Goal: Task Accomplishment & Management: Complete application form

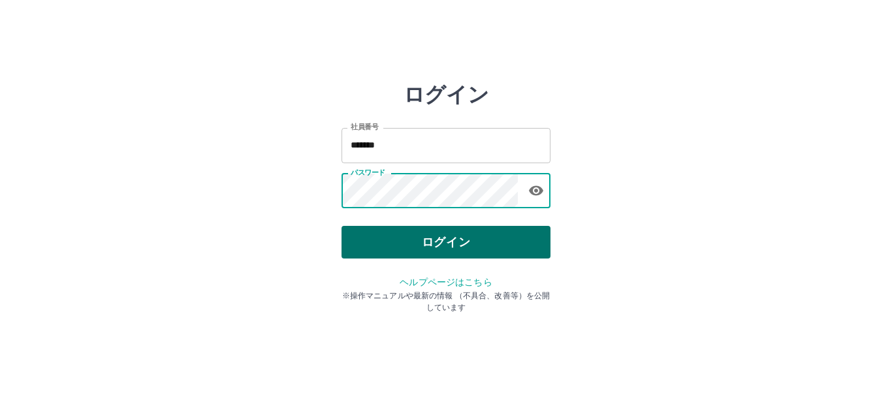
click at [443, 238] on button "ログイン" at bounding box center [446, 242] width 209 height 33
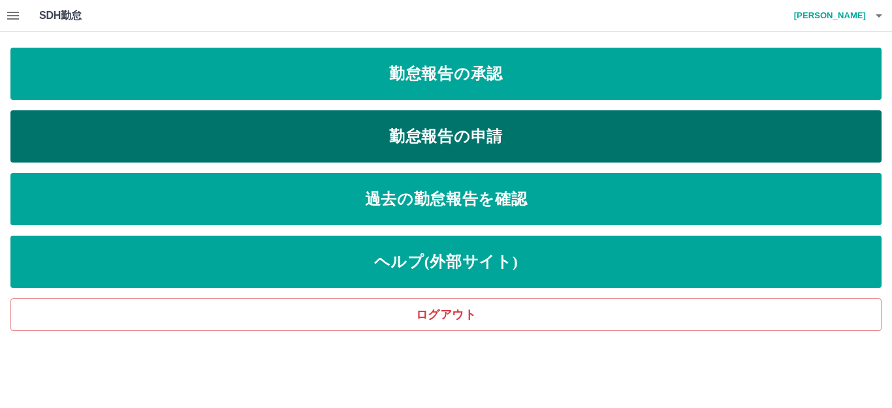
click at [307, 150] on link "勤怠報告の申請" at bounding box center [445, 136] width 871 height 52
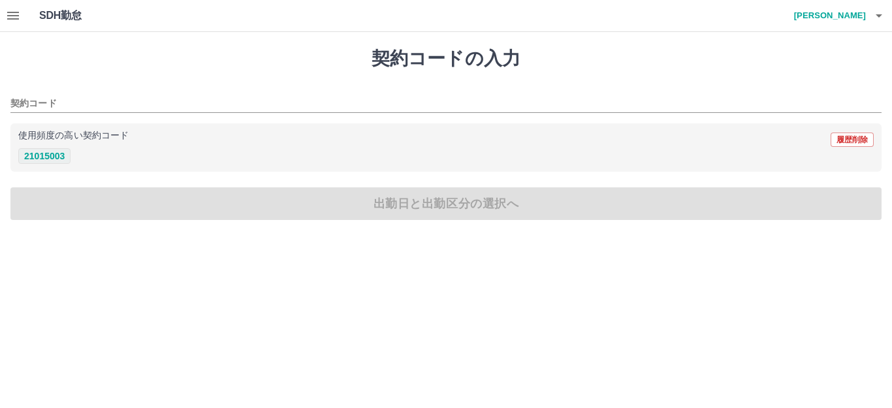
click at [57, 152] on button "21015003" at bounding box center [44, 156] width 52 height 16
type input "********"
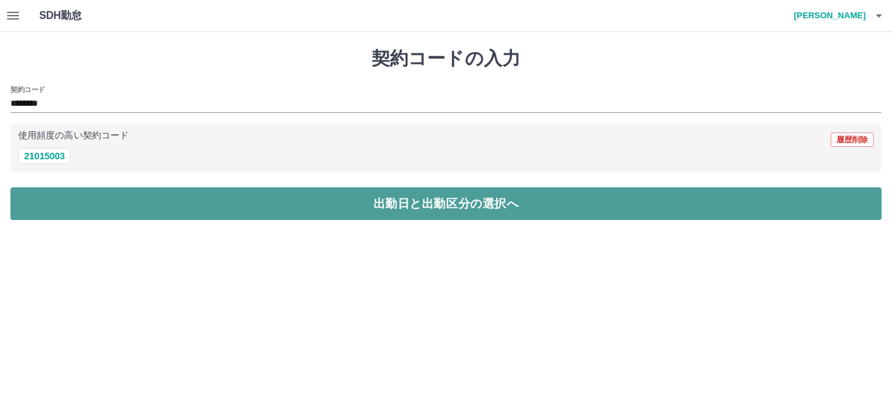
click at [267, 212] on button "出勤日と出勤区分の選択へ" at bounding box center [445, 203] width 871 height 33
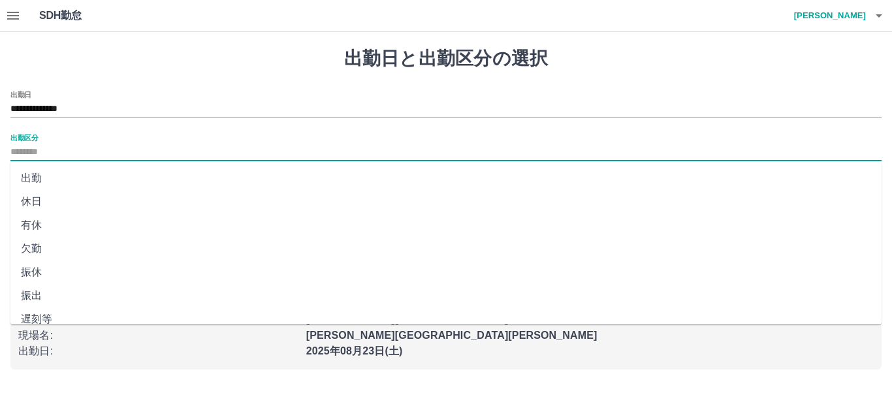
click at [64, 154] on input "出勤区分" at bounding box center [445, 152] width 871 height 16
click at [55, 176] on li "出勤" at bounding box center [445, 179] width 871 height 24
type input "**"
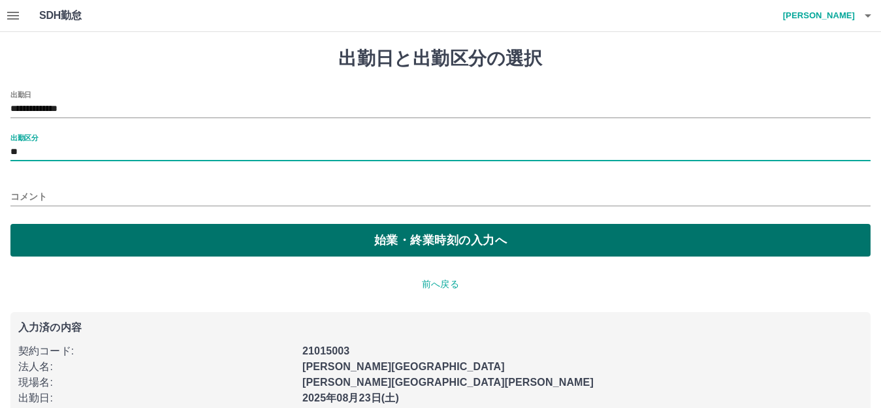
click at [432, 249] on button "始業・終業時刻の入力へ" at bounding box center [440, 240] width 860 height 33
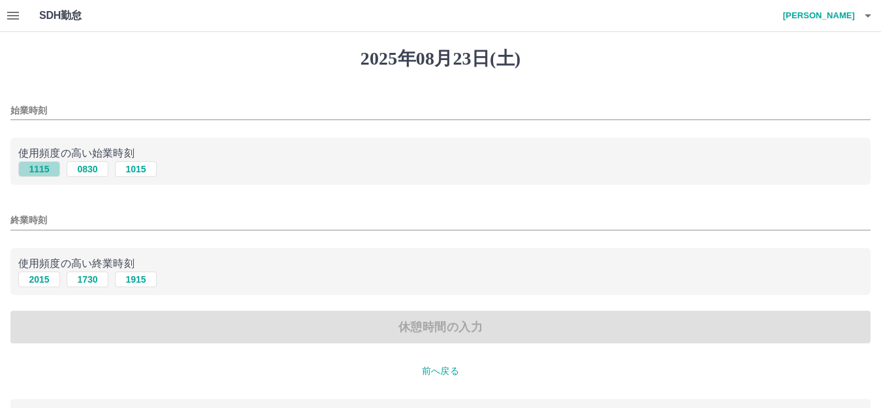
click at [42, 167] on button "1115" at bounding box center [39, 169] width 42 height 16
type input "****"
click at [35, 280] on button "2015" at bounding box center [39, 280] width 42 height 16
type input "****"
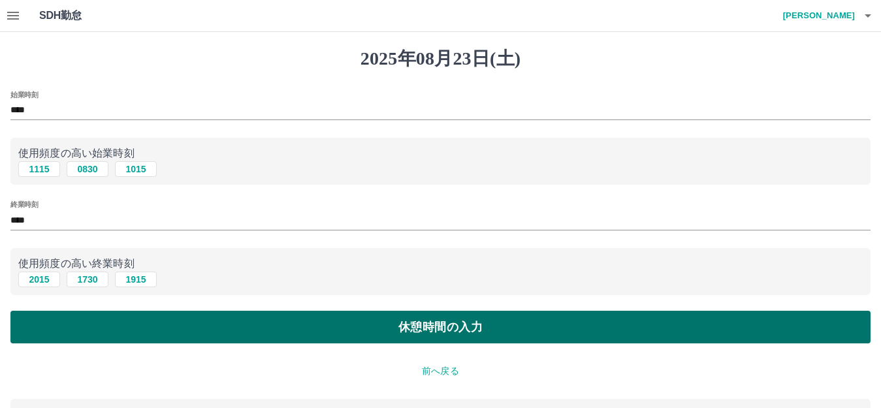
click at [223, 323] on button "休憩時間の入力" at bounding box center [440, 327] width 860 height 33
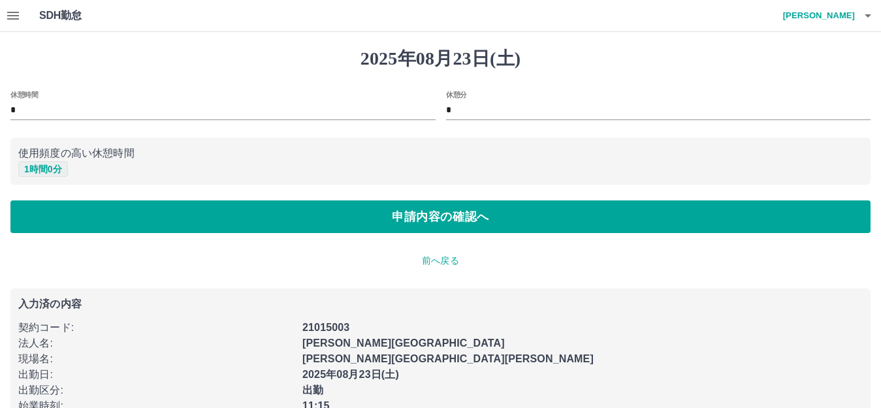
click at [50, 167] on button "1 時間 0 分" at bounding box center [43, 169] width 50 height 16
type input "*"
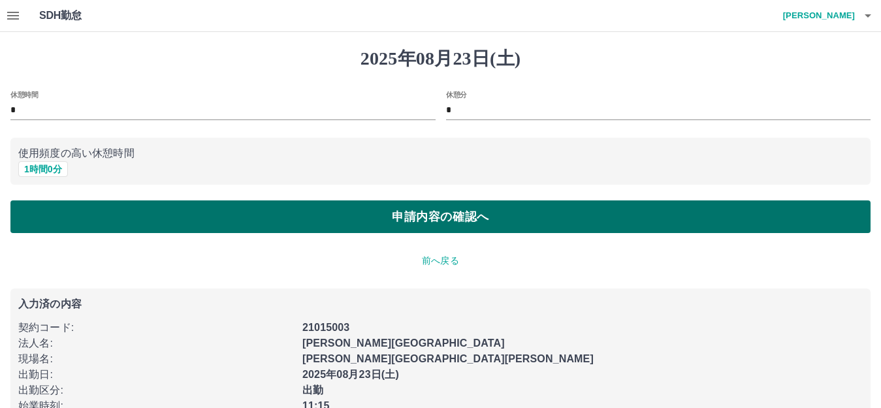
click at [235, 221] on button "申請内容の確認へ" at bounding box center [440, 217] width 860 height 33
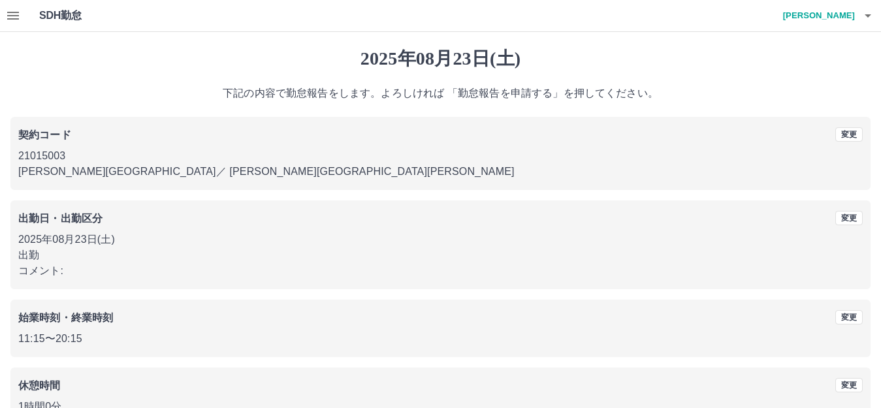
scroll to position [81, 0]
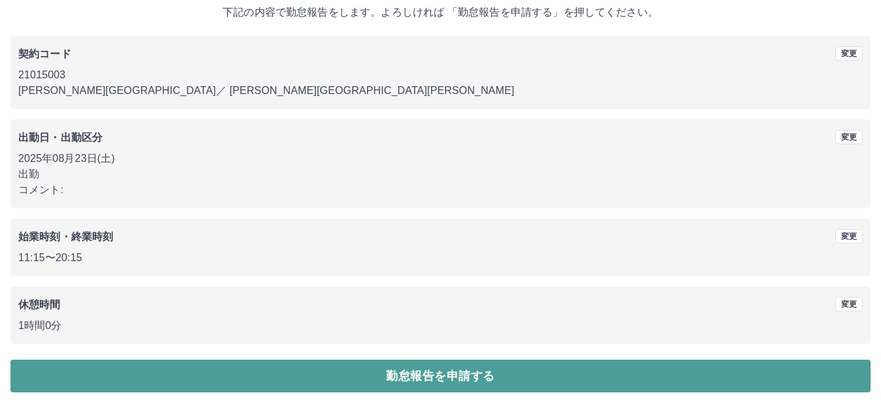
click at [399, 376] on button "勤怠報告を申請する" at bounding box center [440, 376] width 860 height 33
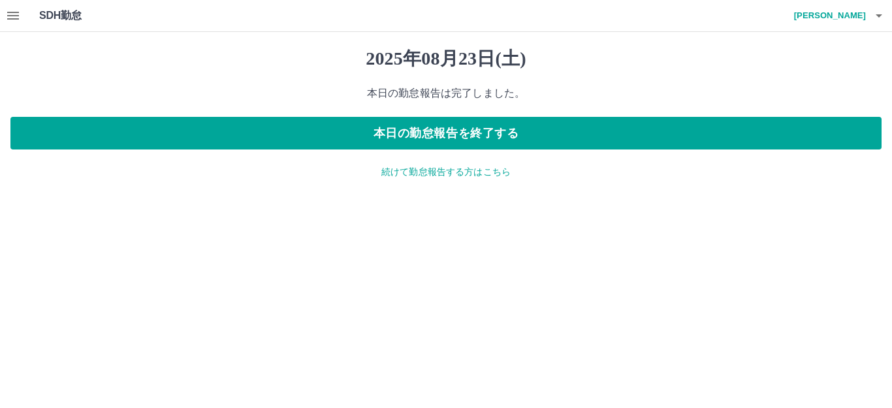
click at [10, 11] on icon "button" at bounding box center [13, 16] width 16 height 16
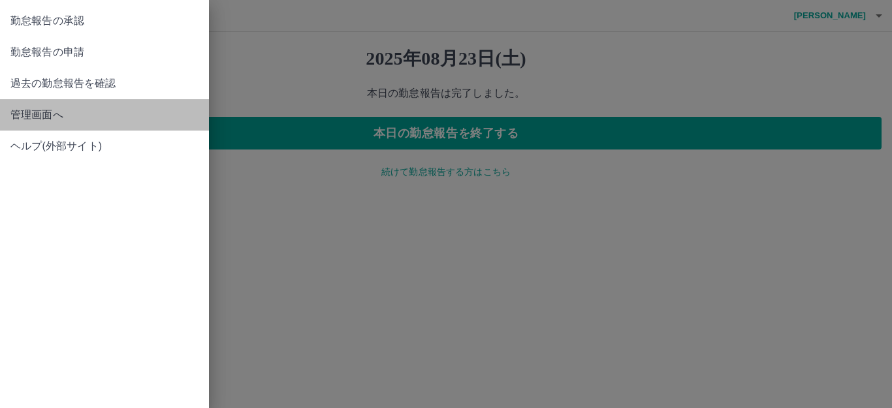
click at [27, 112] on span "管理画面へ" at bounding box center [104, 115] width 188 height 16
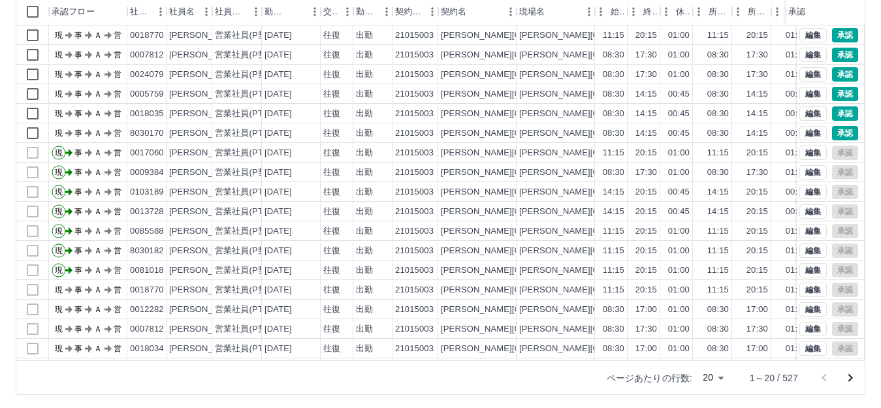
scroll to position [144, 0]
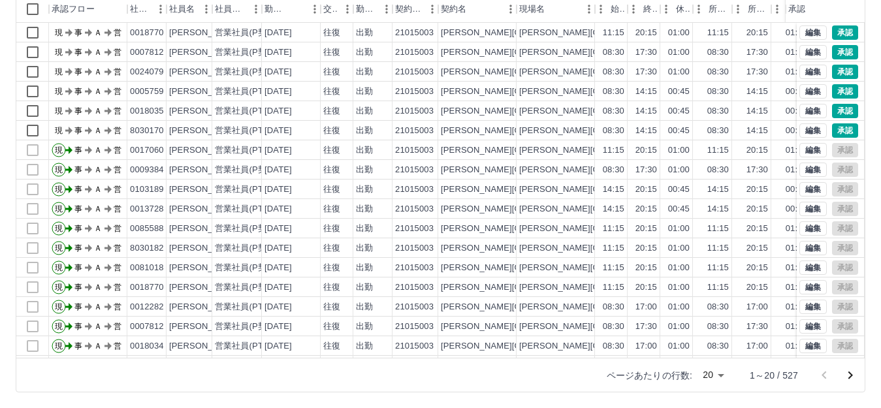
click at [719, 380] on body "SDH勤怠 高橋　幸一 勤務実績承認 前月 2025年08月 次月 今月 月選択 承認モード 削除モード 一括承認 列一覧 0 フィルター 行間隔 エクスポー…" at bounding box center [440, 132] width 881 height 552
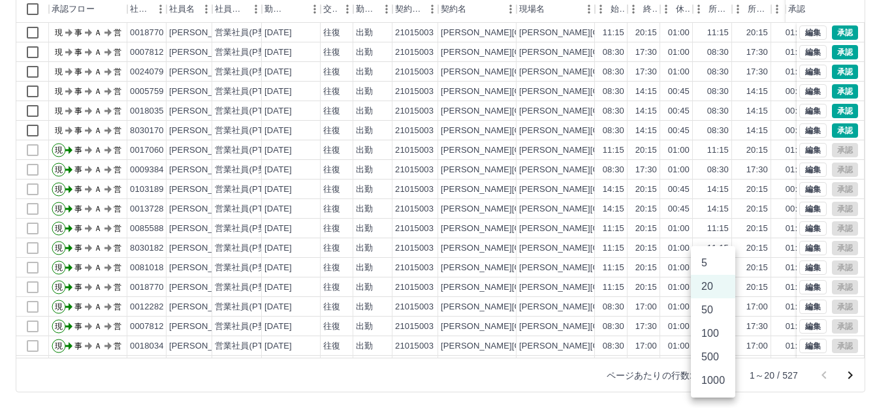
click at [711, 359] on li "500" at bounding box center [713, 358] width 44 height 24
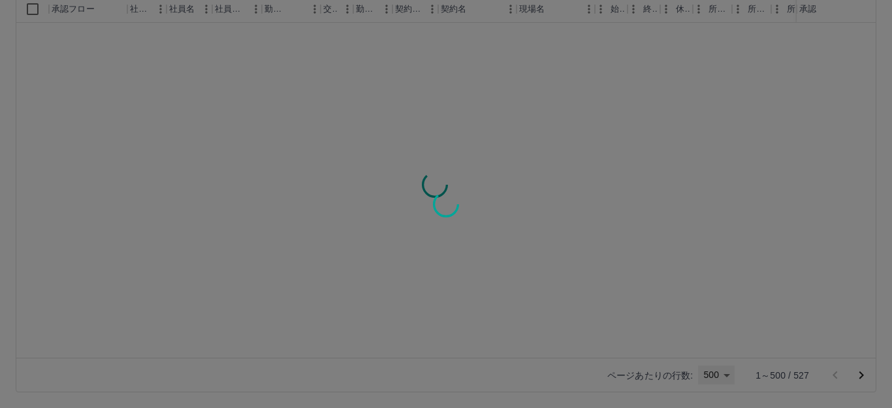
type input "***"
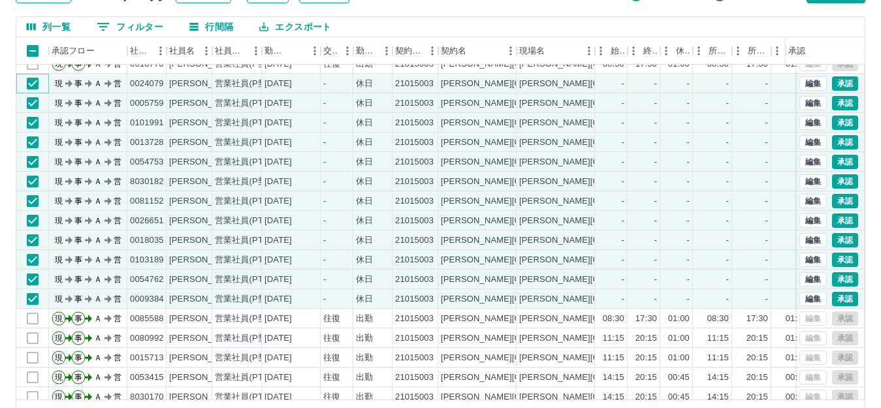
scroll to position [78, 0]
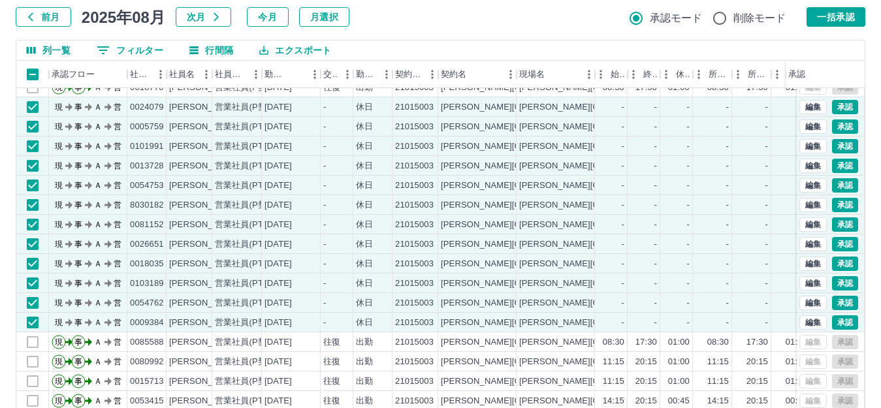
drag, startPoint x: 839, startPoint y: 16, endPoint x: 747, endPoint y: 150, distance: 163.1
click at [839, 16] on button "一括承認" at bounding box center [836, 17] width 59 height 20
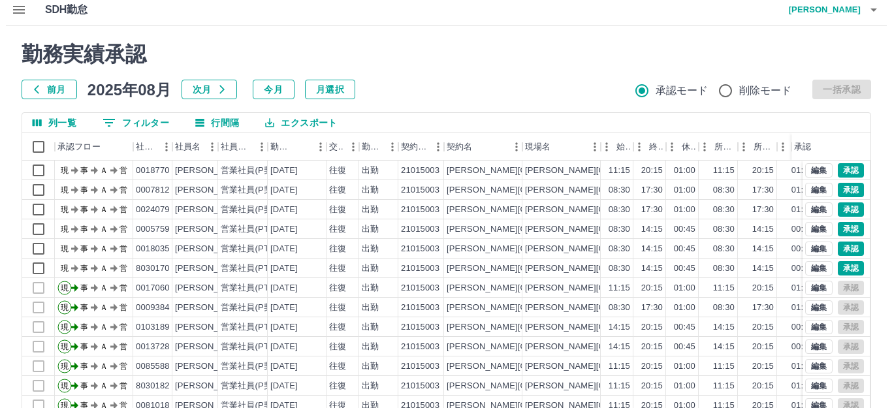
scroll to position [0, 0]
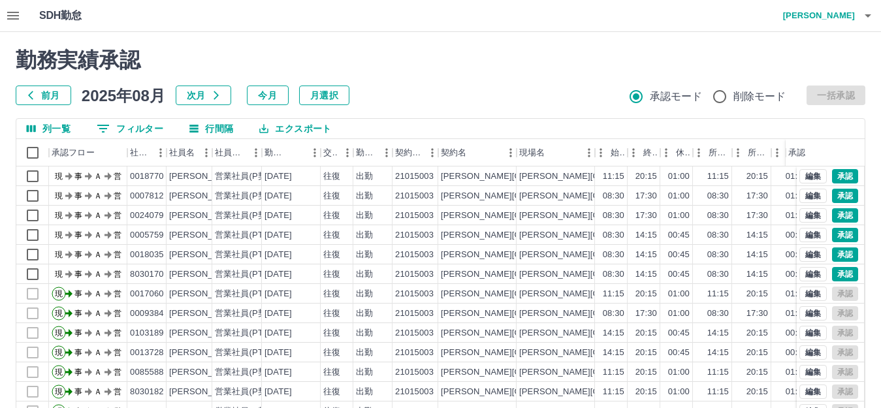
click at [828, 18] on h4 "高橋　幸一" at bounding box center [816, 15] width 78 height 31
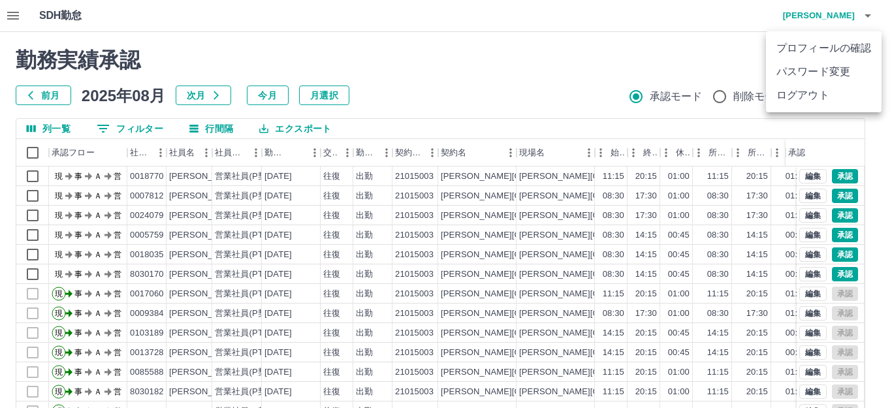
click at [800, 93] on li "ログアウト" at bounding box center [824, 96] width 116 height 24
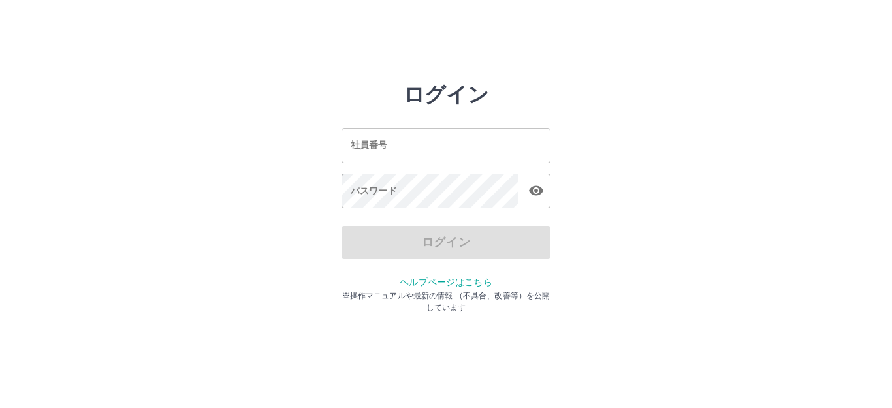
drag, startPoint x: 314, startPoint y: 67, endPoint x: 295, endPoint y: 18, distance: 52.5
click at [314, 65] on html "ログイン 社員番号 社員番号 パスワード パスワード ログイン ヘルプページはこちら ※操作マニュアルや最新の情報 （不具合、改善等）を公開しています" at bounding box center [446, 145] width 892 height 291
drag, startPoint x: 650, startPoint y: 206, endPoint x: 423, endPoint y: 43, distance: 279.5
click at [642, 194] on div "ログイン 社員番号 社員番号 パスワード パスワード ログイン ヘルプページはこちら ※操作マニュアルや最新の情報 （不具合、改善等）を公開しています" at bounding box center [446, 186] width 784 height 209
